Goal: Information Seeking & Learning: Learn about a topic

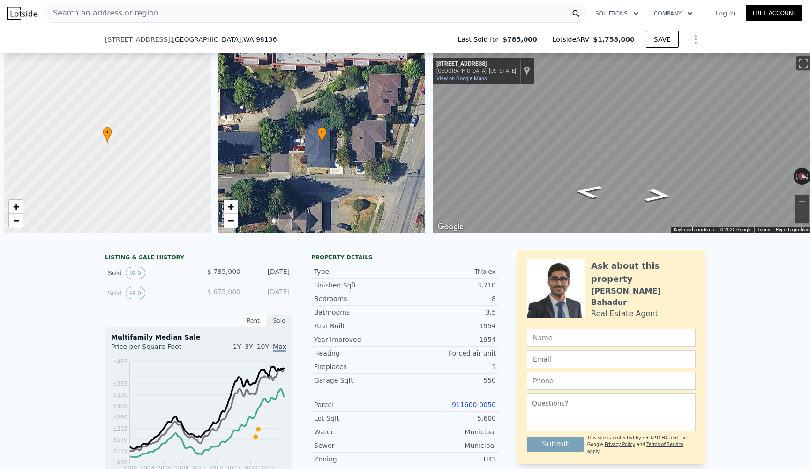
scroll to position [0, 4]
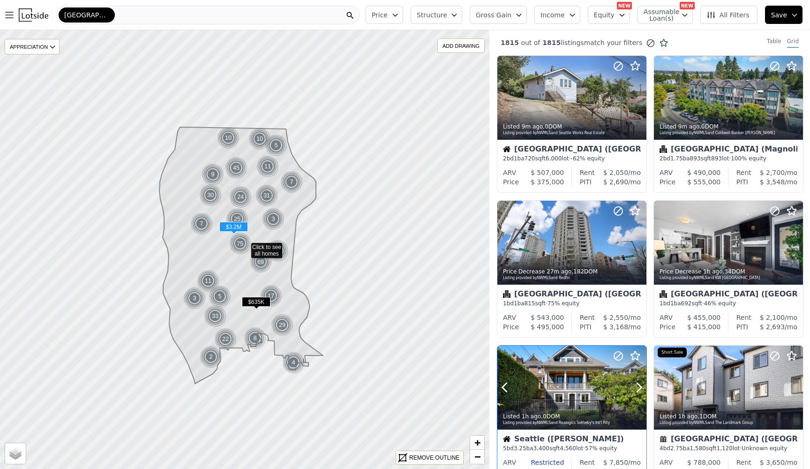
click at [638, 244] on icon at bounding box center [639, 242] width 15 height 15
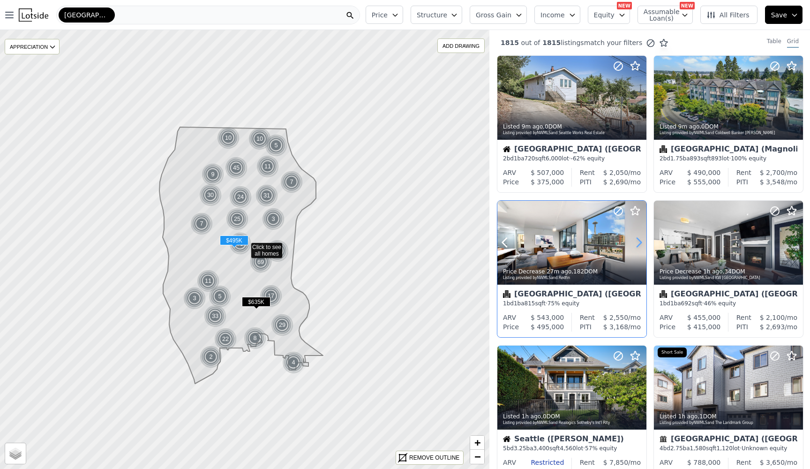
click at [638, 244] on icon at bounding box center [639, 242] width 15 height 15
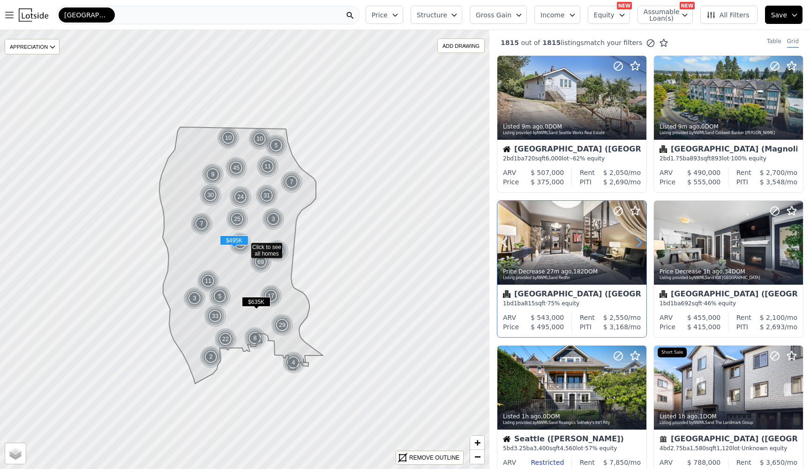
click at [638, 244] on icon at bounding box center [639, 242] width 15 height 15
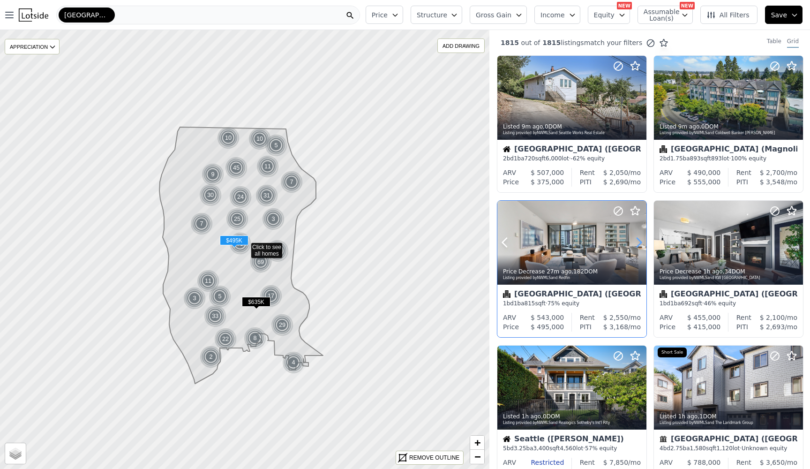
click at [638, 244] on icon at bounding box center [639, 242] width 15 height 15
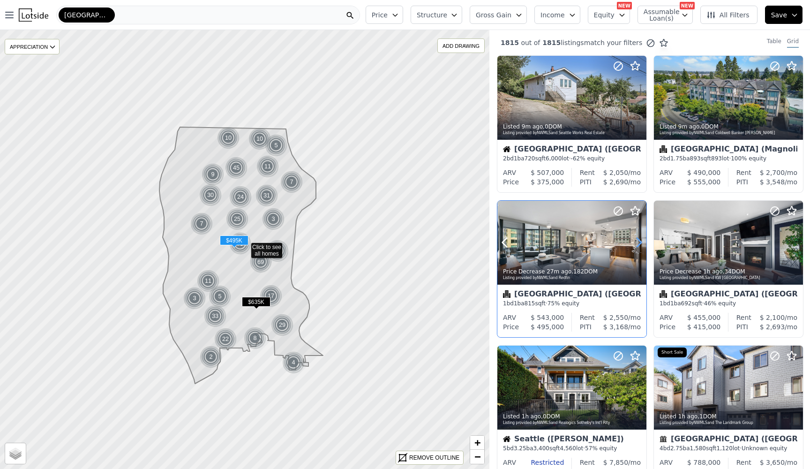
click at [638, 244] on icon at bounding box center [639, 242] width 15 height 15
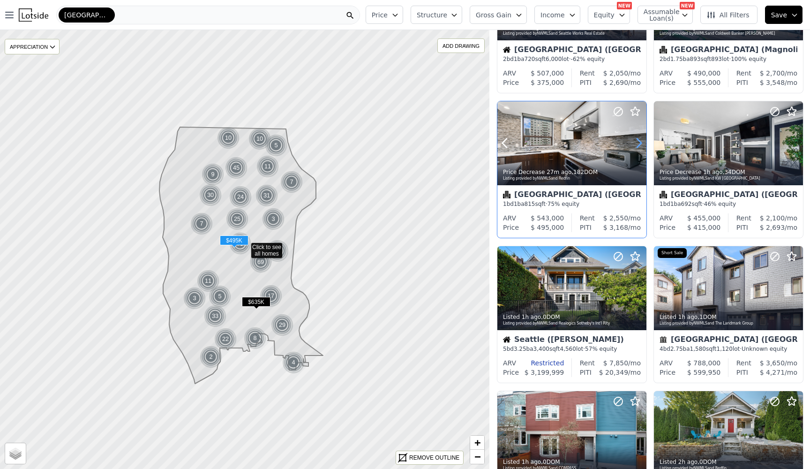
scroll to position [111, 0]
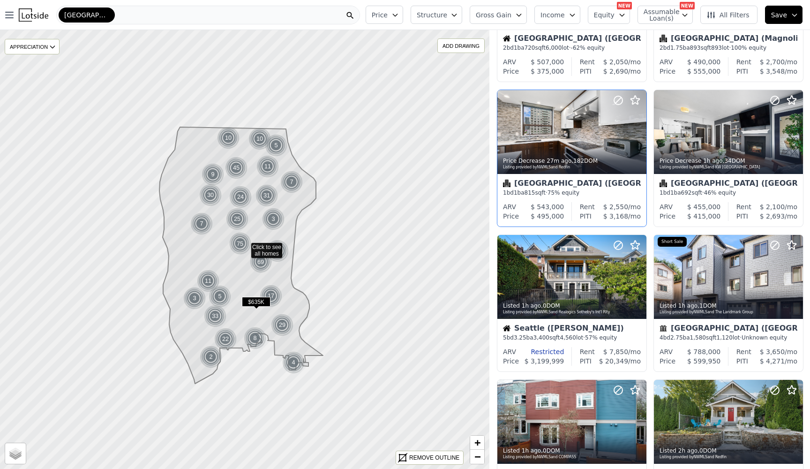
click at [649, 285] on div "Listed 9m ago , 0 DOM Listing provided by NWMLS and Seattle Works Real Estate S…" at bounding box center [650, 379] width 321 height 869
click at [642, 281] on icon at bounding box center [639, 276] width 15 height 15
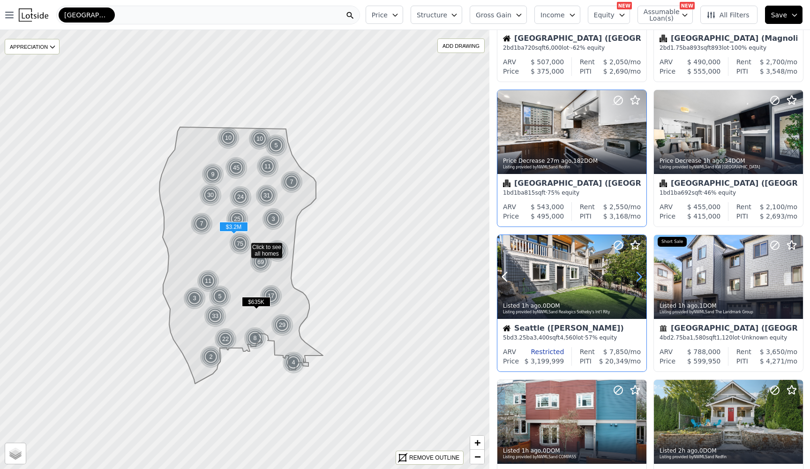
click at [642, 281] on icon at bounding box center [639, 276] width 15 height 15
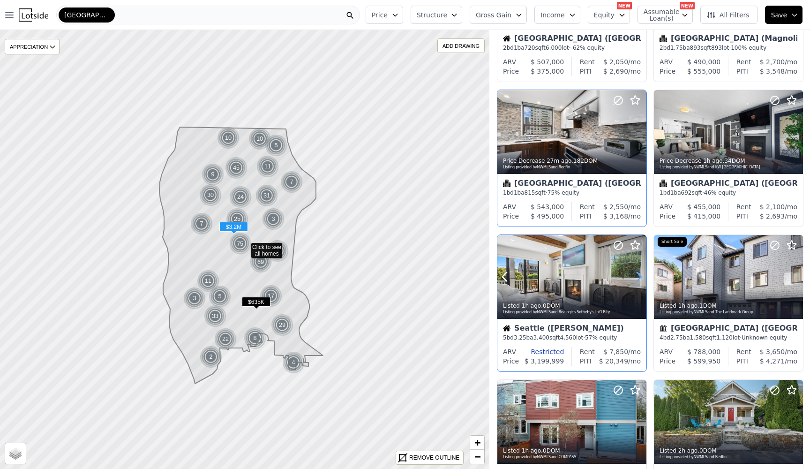
click at [642, 281] on icon at bounding box center [639, 276] width 15 height 15
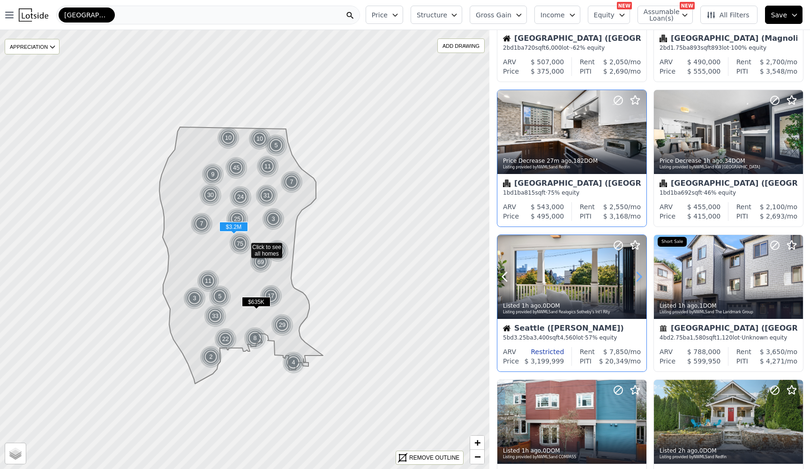
click at [642, 281] on icon at bounding box center [639, 276] width 15 height 15
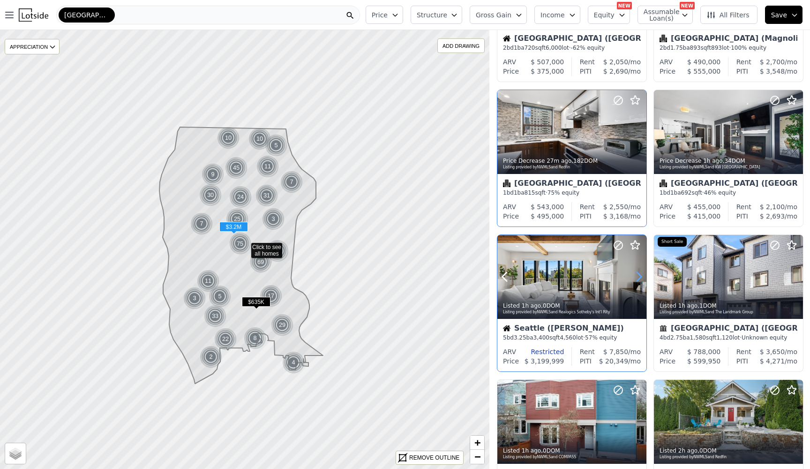
click at [642, 281] on icon at bounding box center [639, 276] width 15 height 15
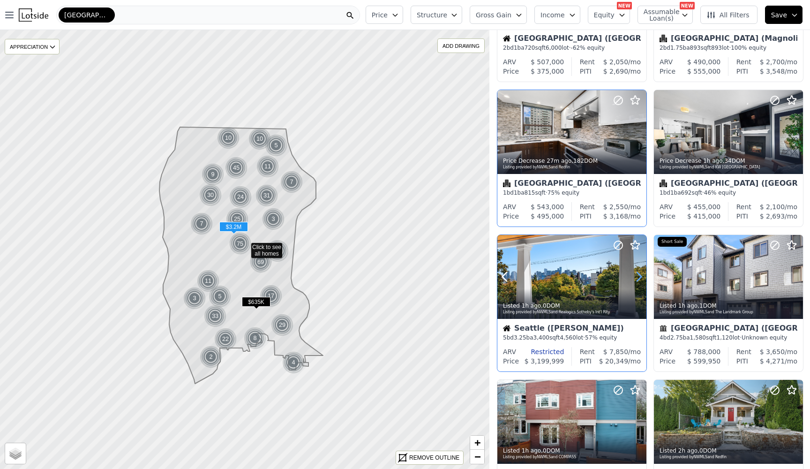
click at [642, 281] on icon at bounding box center [639, 276] width 15 height 15
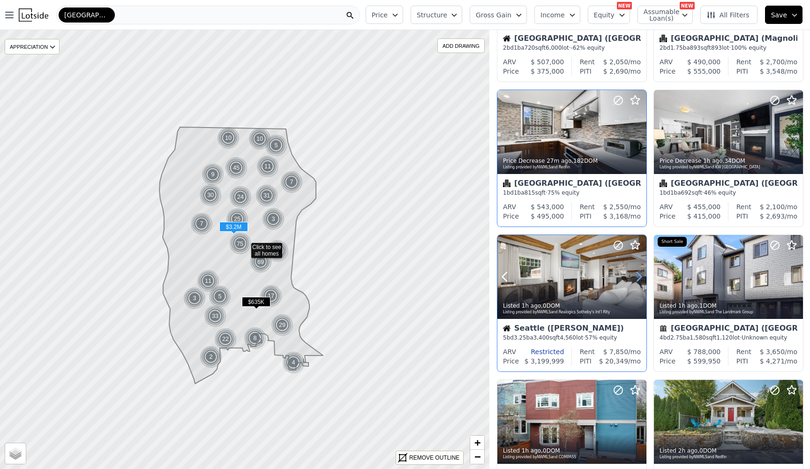
click at [642, 281] on icon at bounding box center [639, 276] width 15 height 15
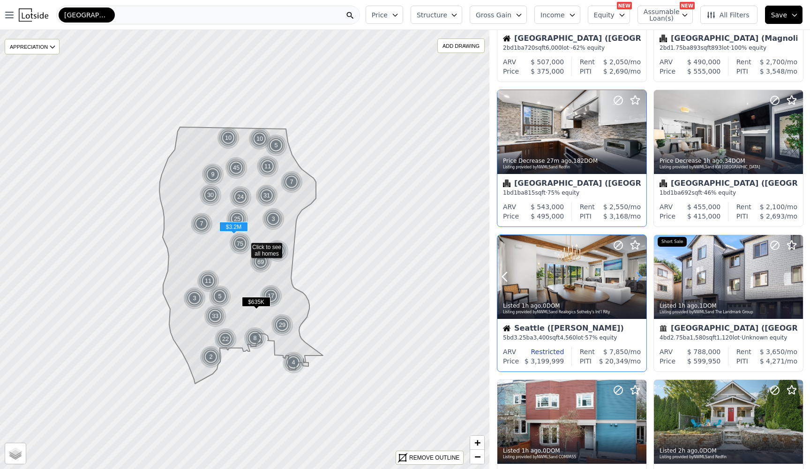
click at [642, 281] on icon at bounding box center [639, 276] width 15 height 15
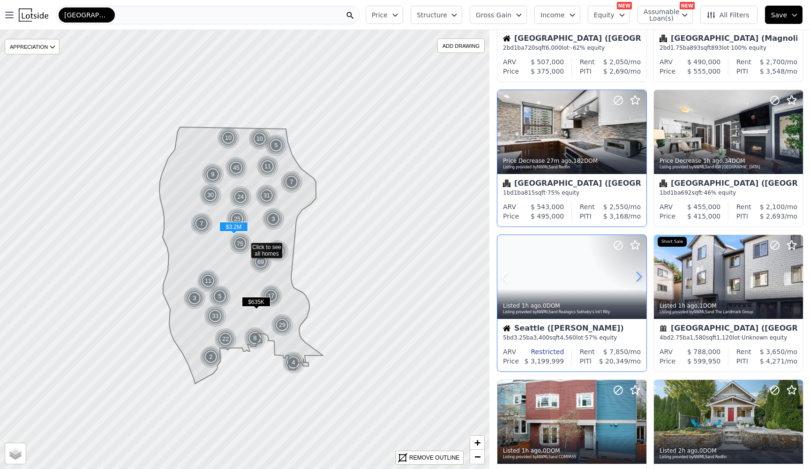
click at [642, 281] on icon at bounding box center [639, 276] width 15 height 15
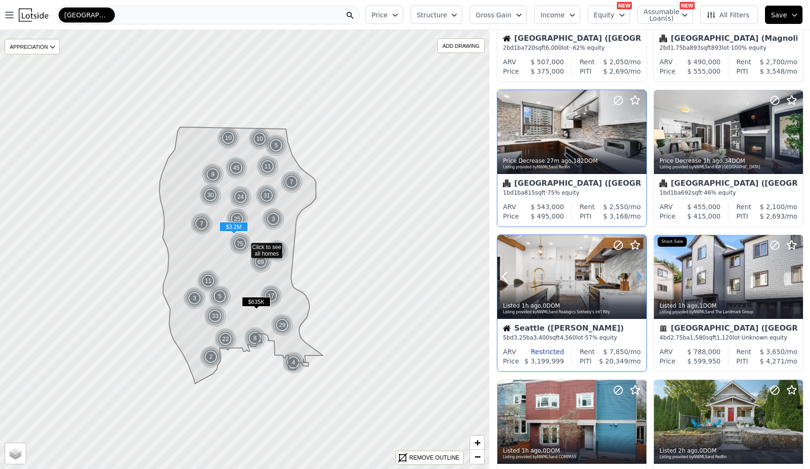
click at [642, 281] on icon at bounding box center [639, 276] width 15 height 15
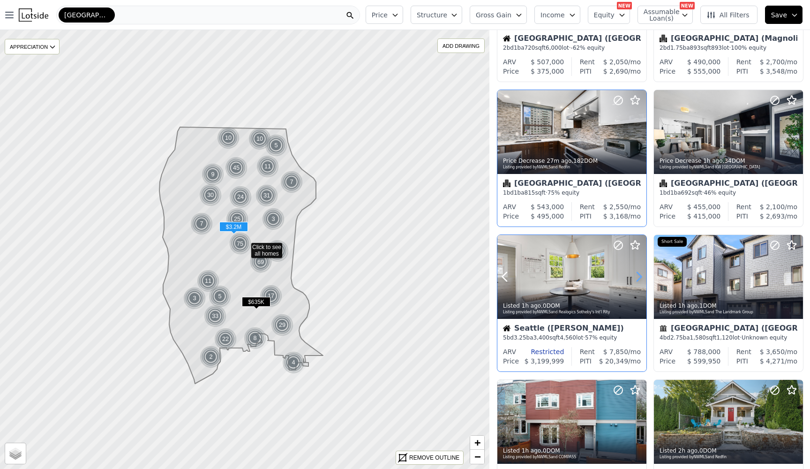
scroll to position [242, 0]
